Goal: Task Accomplishment & Management: Manage account settings

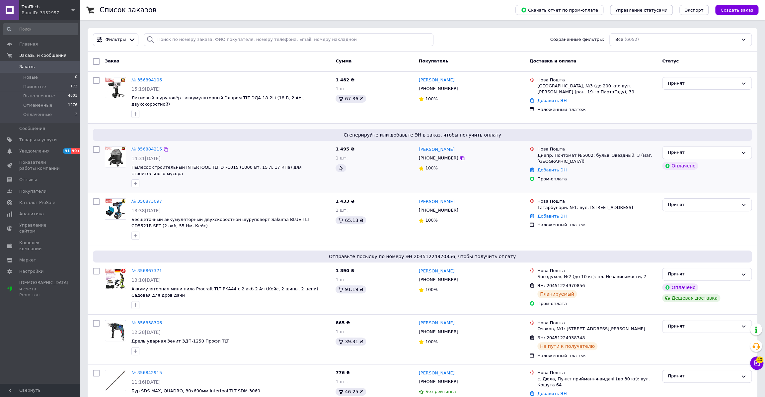
click at [149, 146] on link "№ 356884215" at bounding box center [146, 148] width 31 height 5
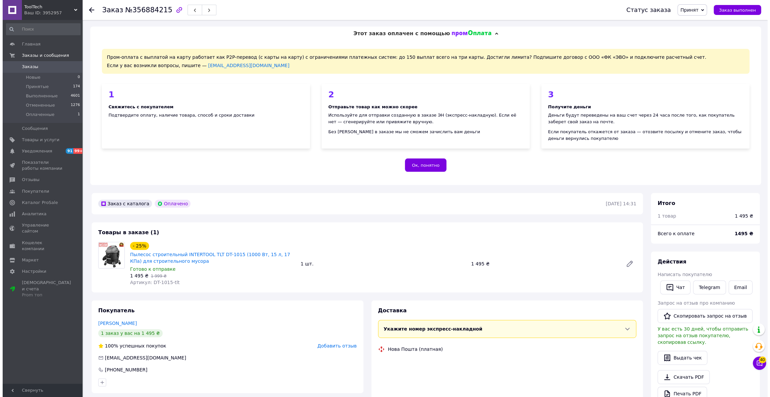
scroll to position [166, 0]
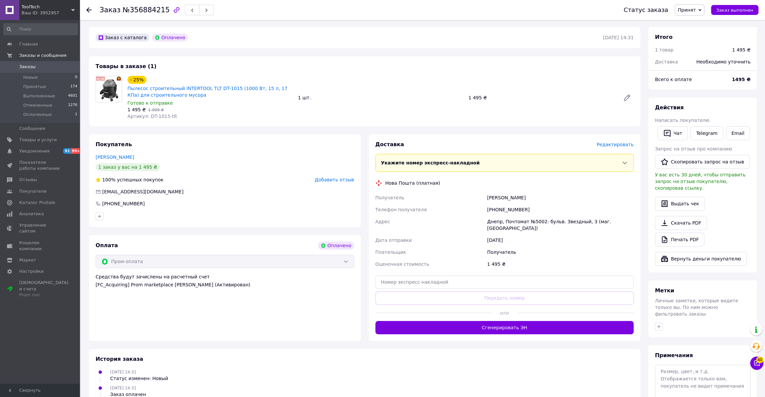
click at [613, 146] on span "Редактировать" at bounding box center [614, 144] width 37 height 5
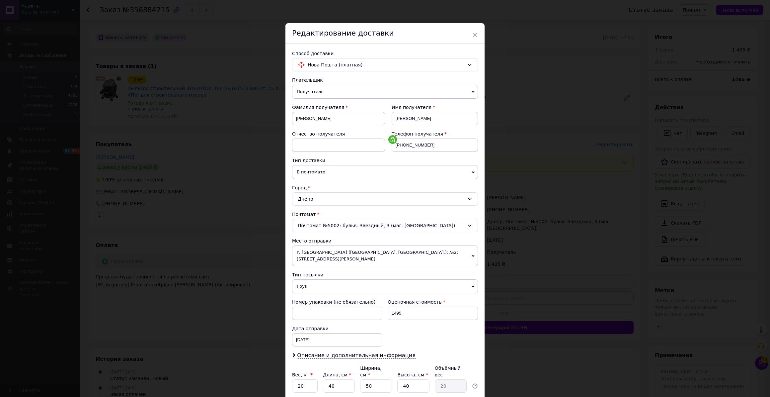
click at [368, 223] on div "Почтомат №5002: бульв. Звездный, 3 (маг. [GEOGRAPHIC_DATA])" at bounding box center [385, 225] width 186 height 13
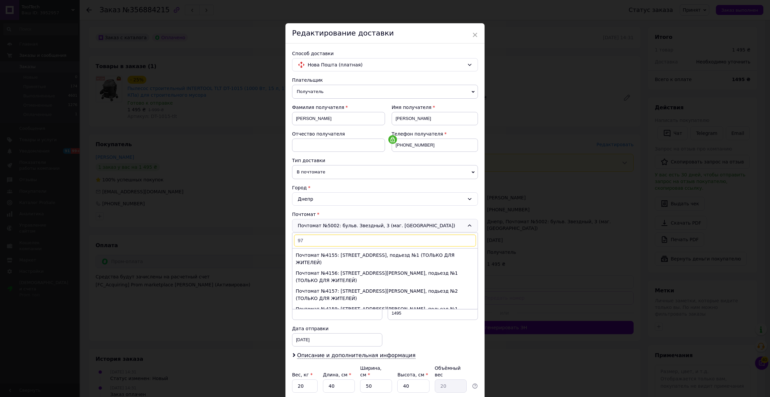
scroll to position [0, 0]
type input "97"
click at [329, 173] on span "В почтомате" at bounding box center [385, 172] width 186 height 14
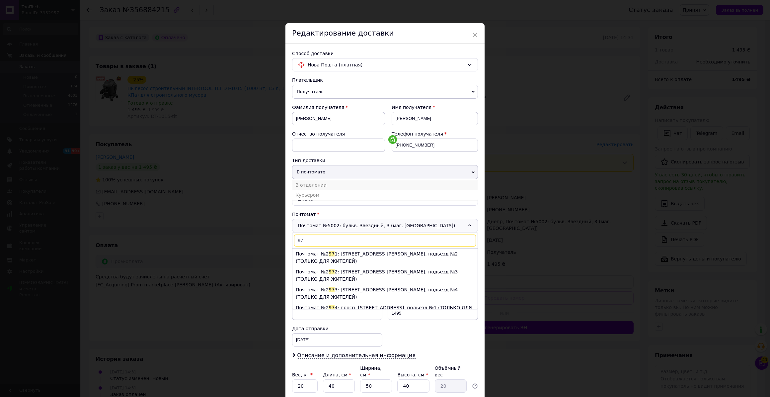
click at [336, 185] on li "В отделении" at bounding box center [385, 185] width 186 height 10
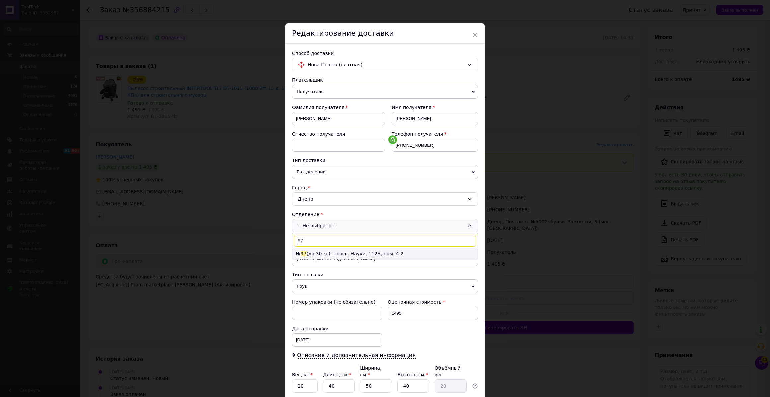
click at [340, 250] on li "№ 97 (до 30 кг): просп. Науки, 112Б, пом. 4-2" at bounding box center [384, 253] width 185 height 11
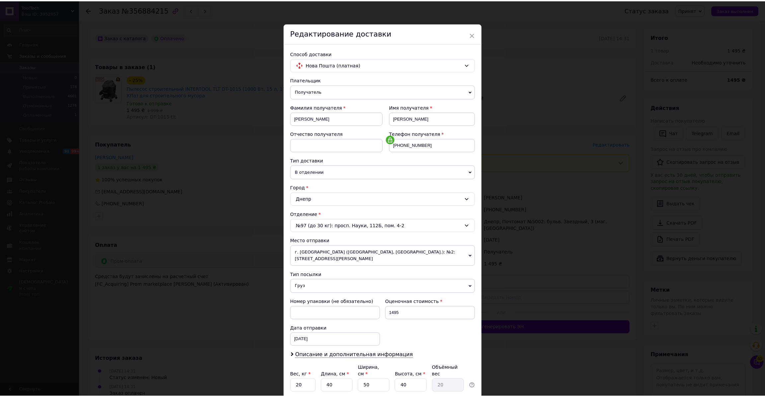
scroll to position [43, 0]
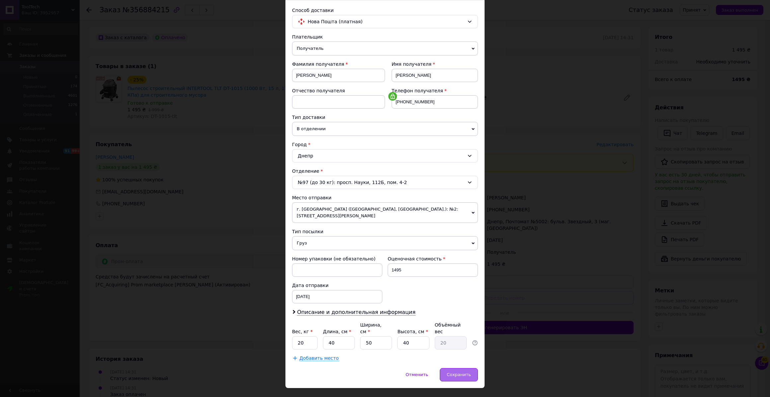
click at [458, 372] on span "Сохранить" at bounding box center [459, 374] width 24 height 5
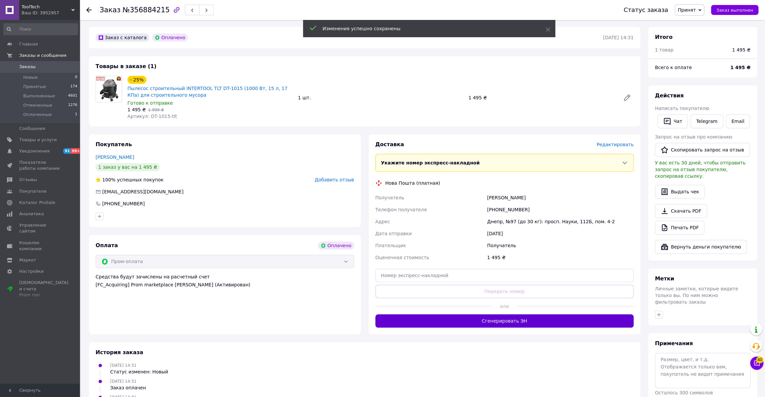
click at [484, 324] on button "Сгенерировать ЭН" at bounding box center [504, 320] width 259 height 13
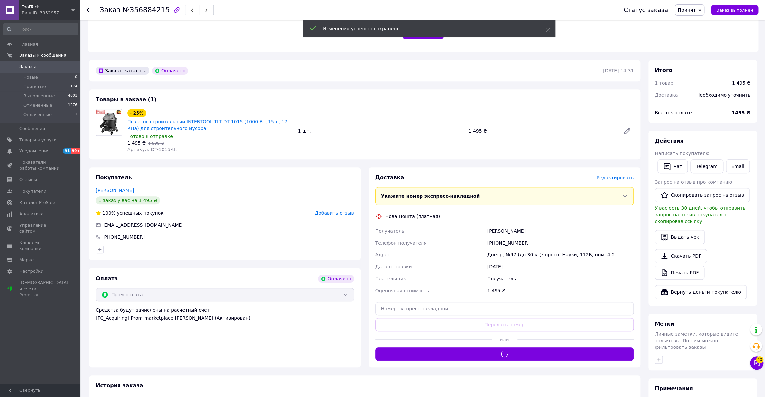
scroll to position [0, 0]
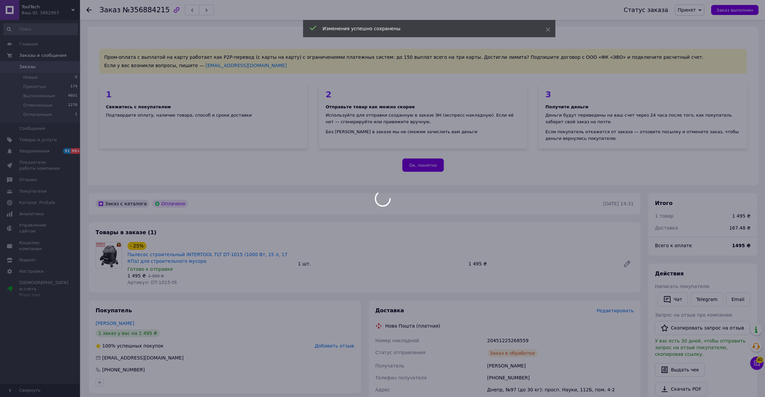
click at [147, 15] on div at bounding box center [382, 198] width 765 height 397
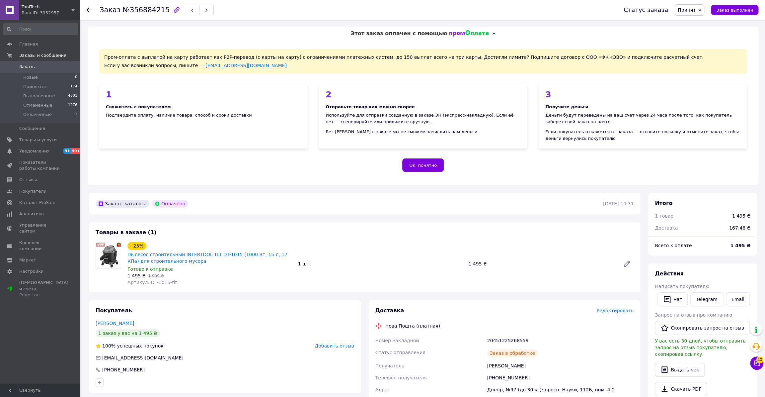
click at [147, 12] on span "№356884215" at bounding box center [145, 10] width 47 height 8
copy span "356884215"
click at [28, 66] on span "Заказы" at bounding box center [27, 67] width 16 height 6
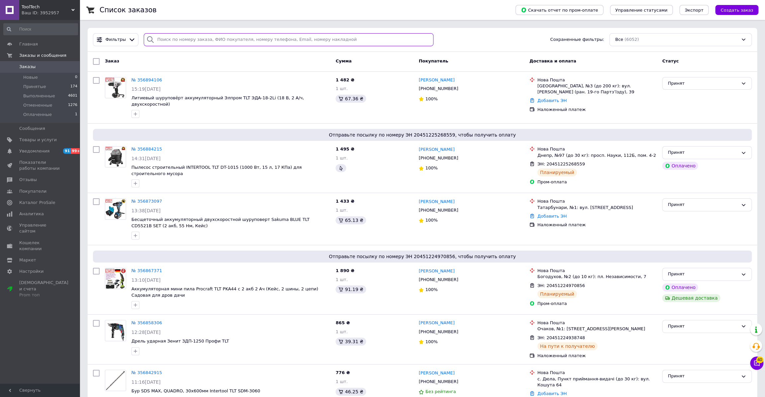
click at [195, 41] on input "search" at bounding box center [289, 39] width 290 height 13
paste input "356729819"
type input "356729819"
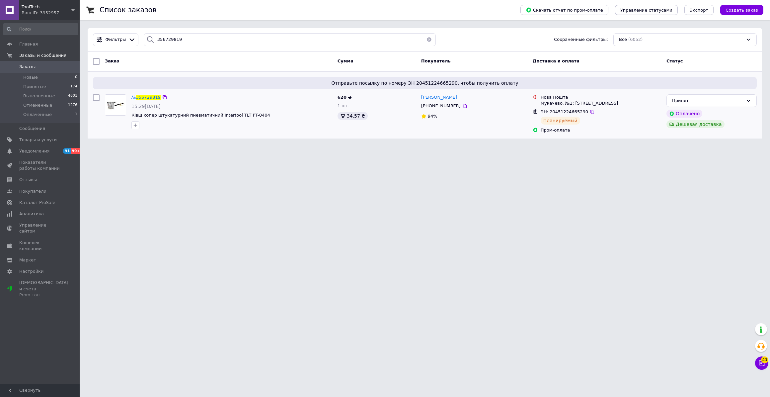
click at [147, 98] on span "356729819" at bounding box center [148, 97] width 25 height 5
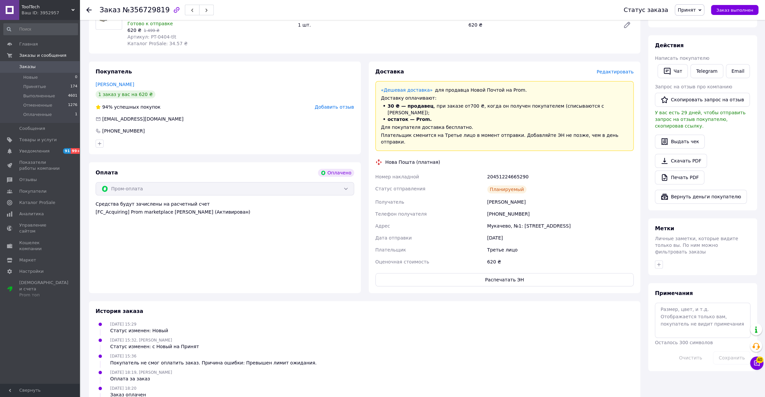
scroll to position [106, 0]
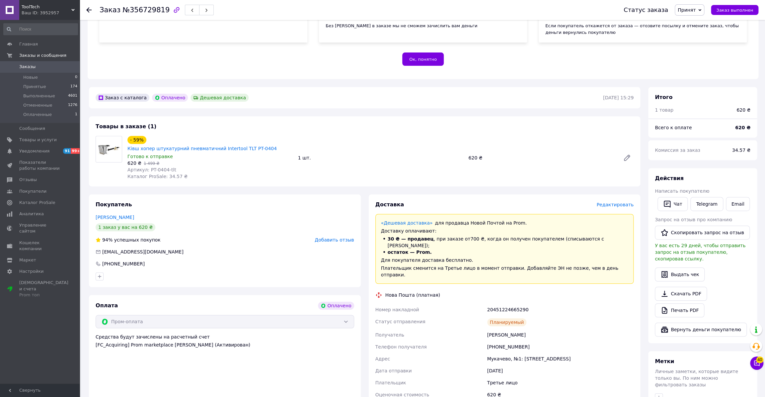
click at [91, 13] on div at bounding box center [88, 10] width 5 height 7
